Goal: Check status

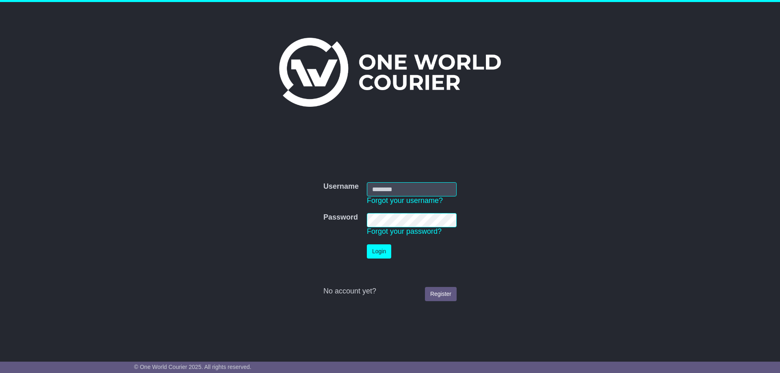
type input "**********"
click at [378, 252] on button "Login" at bounding box center [379, 252] width 24 height 14
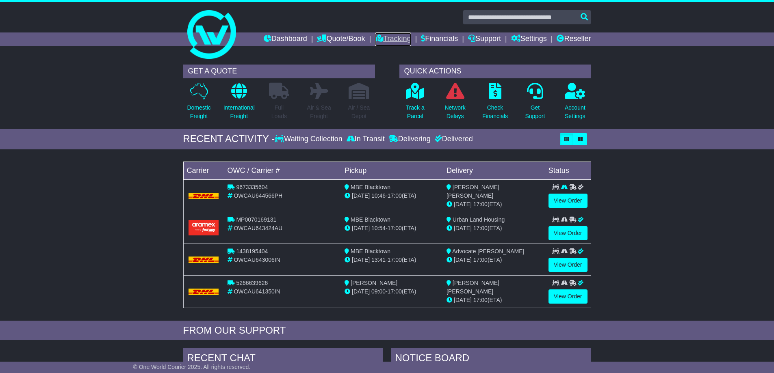
click at [380, 36] on link "Tracking" at bounding box center [393, 40] width 36 height 14
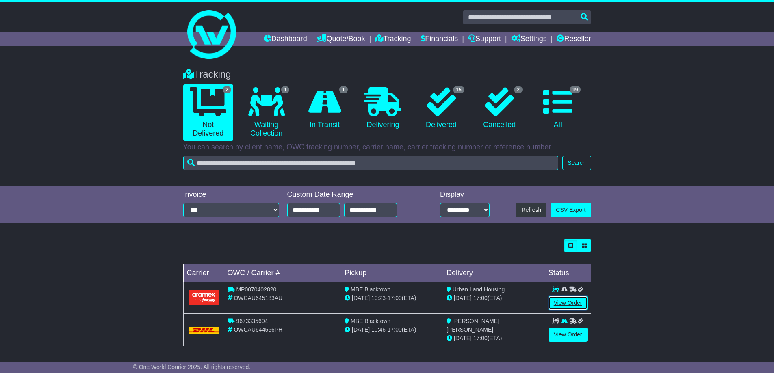
click at [561, 302] on link "View Order" at bounding box center [568, 303] width 39 height 14
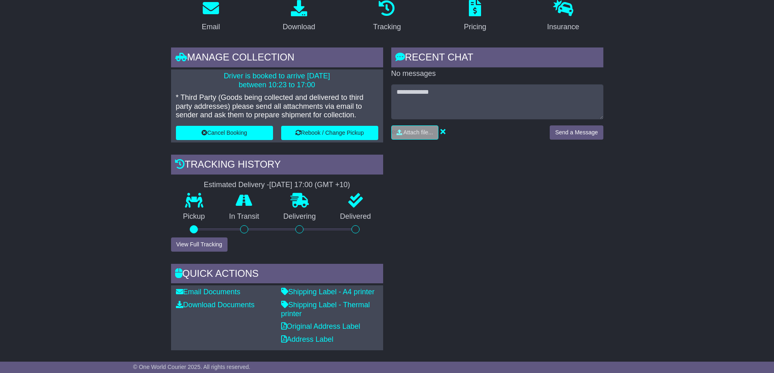
scroll to position [122, 0]
click at [200, 302] on link "Download Documents" at bounding box center [215, 305] width 79 height 8
